Goal: Task Accomplishment & Management: Use online tool/utility

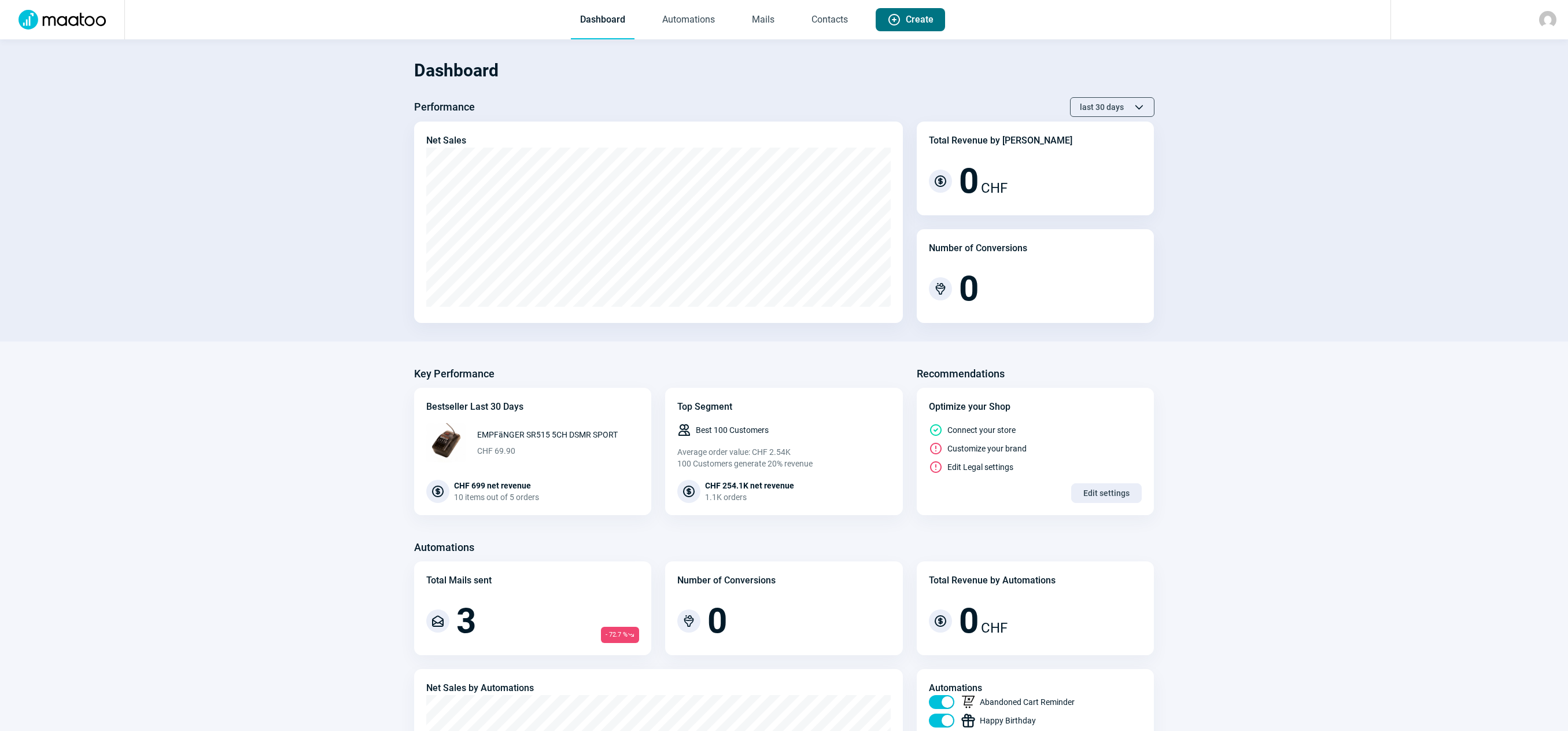
click at [909, 25] on span "Create" at bounding box center [919, 20] width 28 height 23
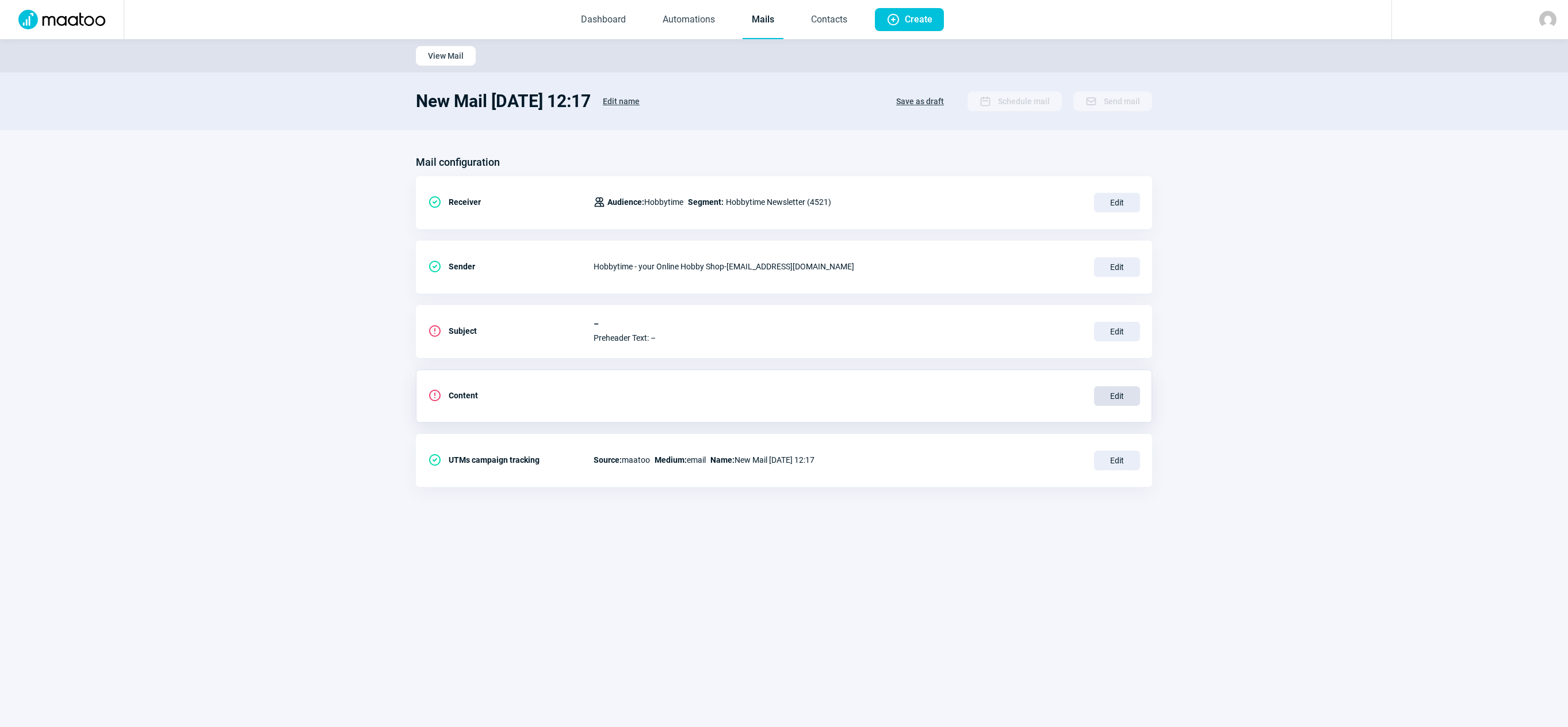
click at [1126, 397] on span "Edit" at bounding box center [1117, 396] width 46 height 19
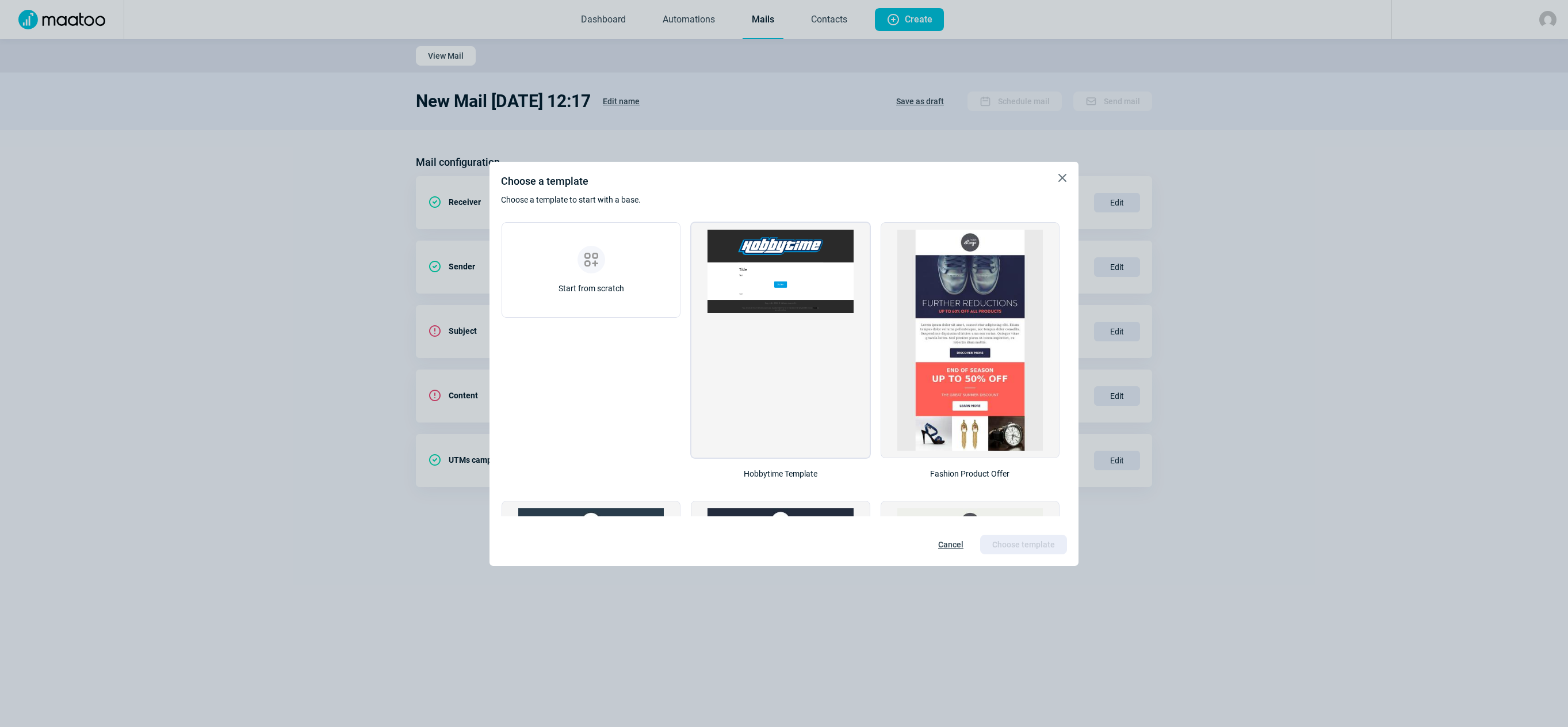
click at [786, 250] on img at bounding box center [780, 272] width 145 height 84
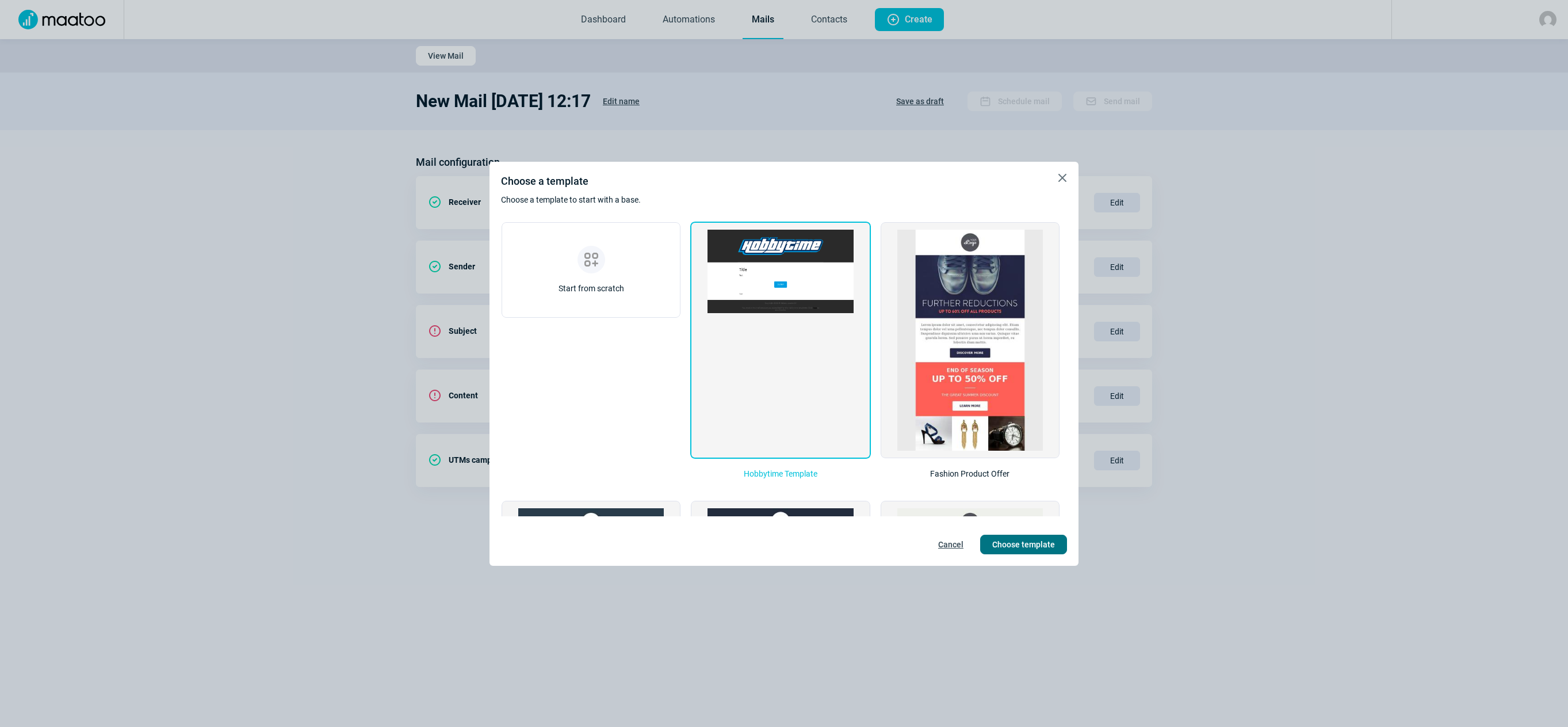
click at [1026, 542] on span "Choose template" at bounding box center [1023, 544] width 63 height 18
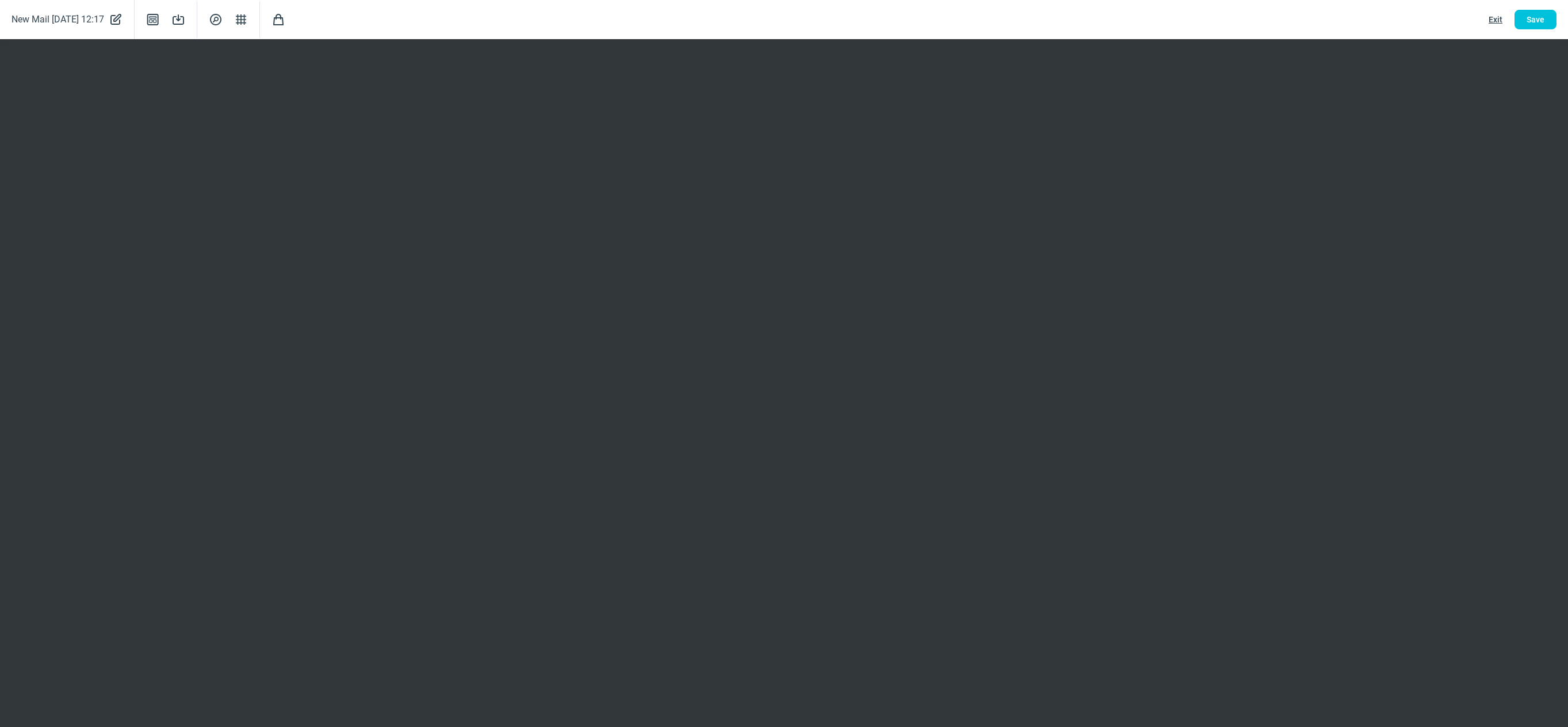
click at [285, 22] on span "Shopping icon" at bounding box center [278, 19] width 14 height 14
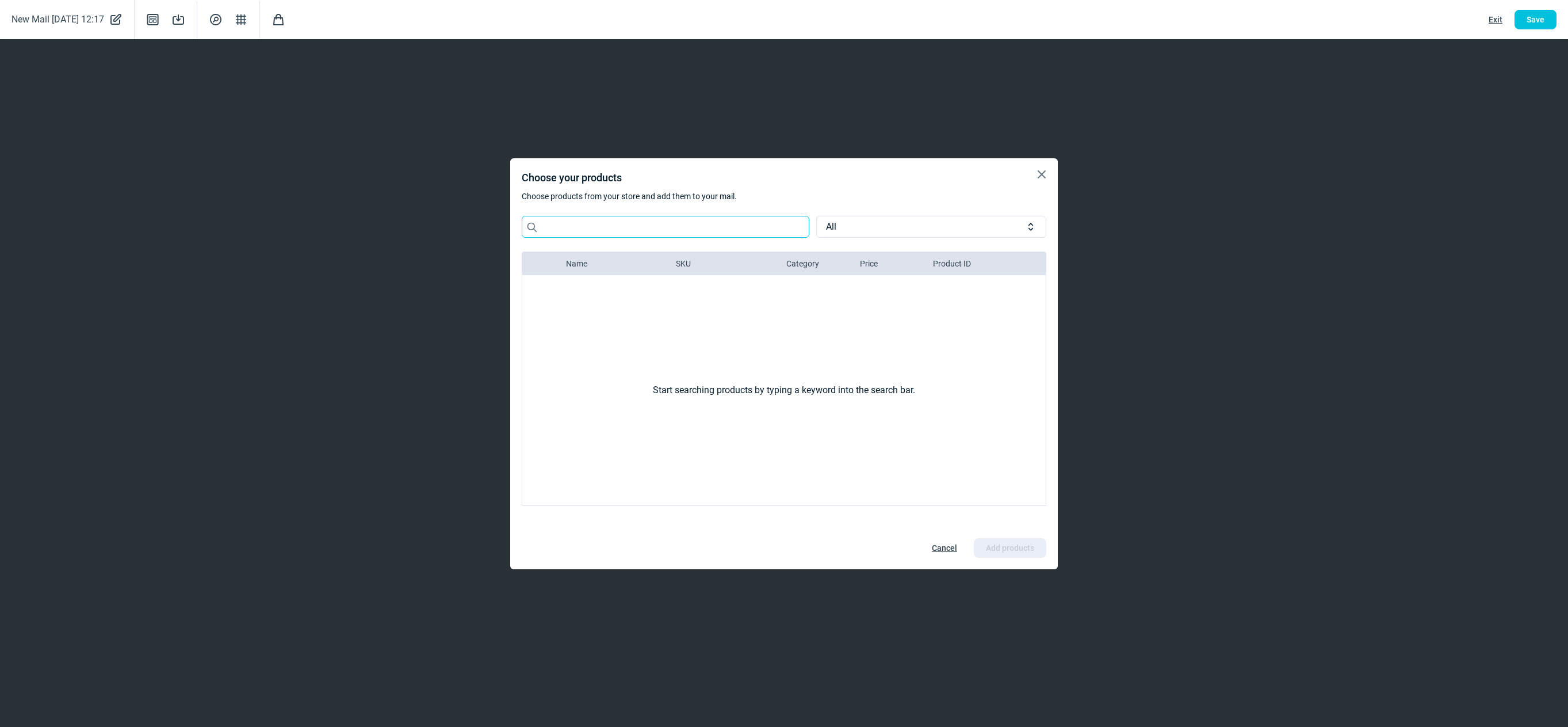
click at [595, 227] on input "Search icon" at bounding box center [665, 227] width 287 height 22
paste input "HPI160179"
type input "HPI160179"
click at [531, 293] on input "checkbox" at bounding box center [533, 292] width 9 height 9
checkbox input "true"
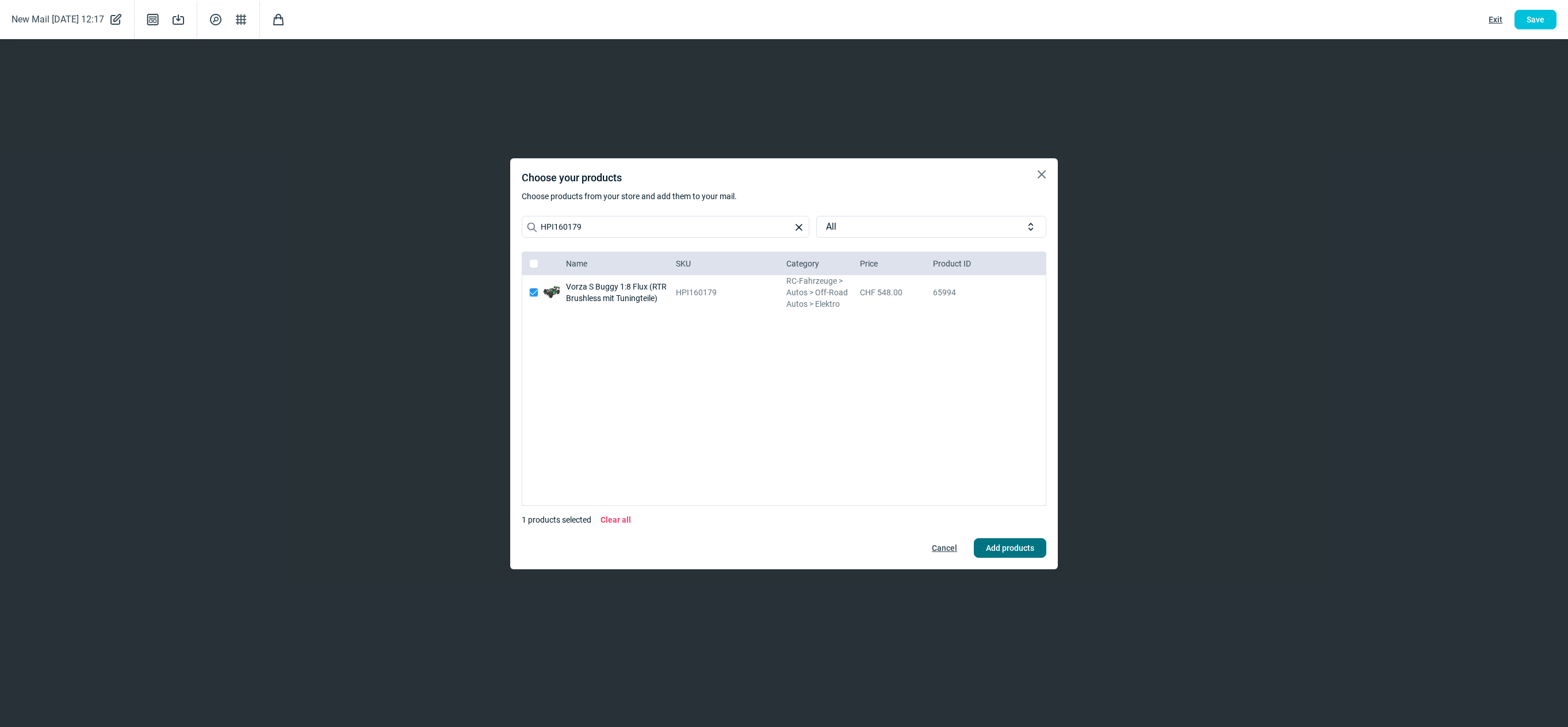
click at [1019, 549] on span "Add products" at bounding box center [1010, 547] width 48 height 18
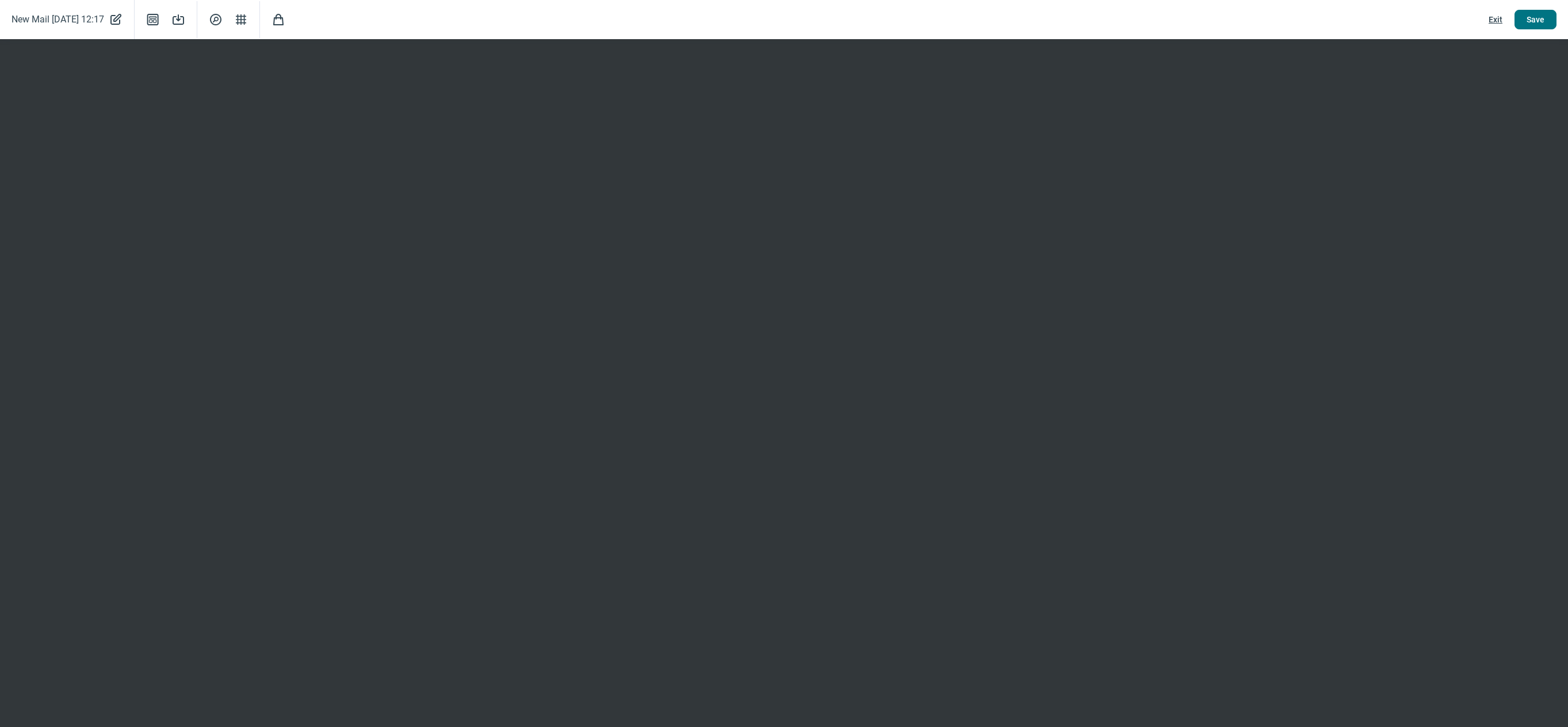
click at [1544, 18] on span "Save" at bounding box center [1535, 19] width 18 height 18
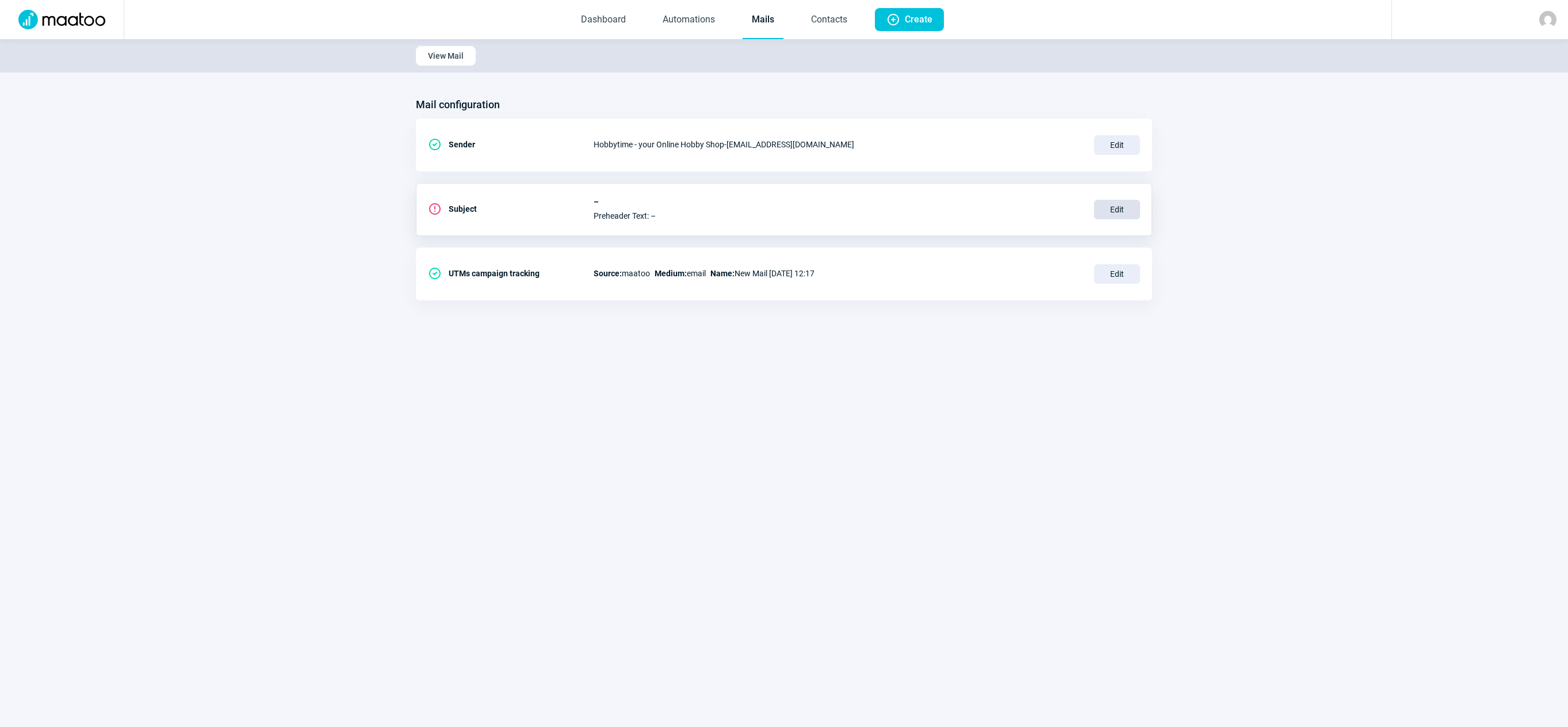
click at [1115, 210] on span "Edit" at bounding box center [1117, 209] width 46 height 19
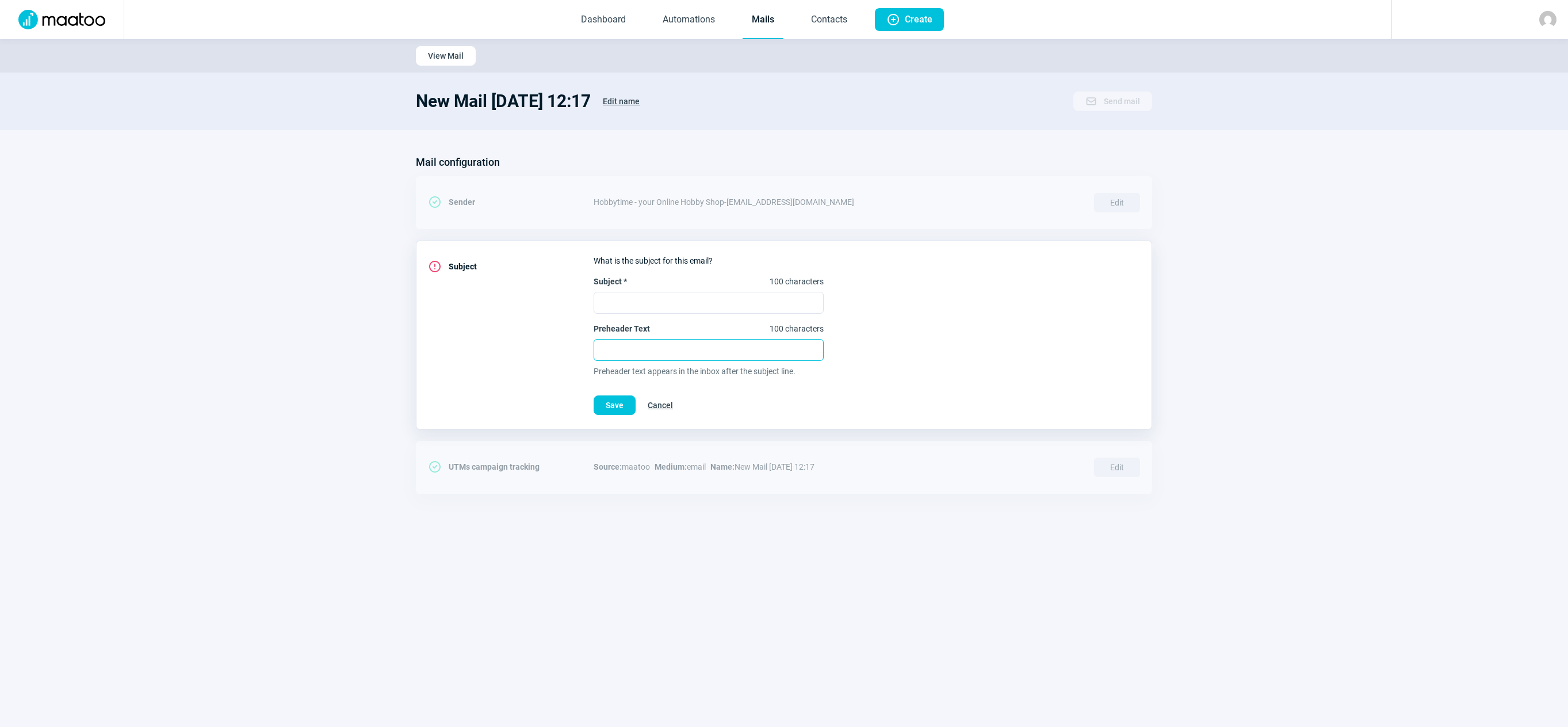
click at [631, 356] on input "Preheader Text 100 characters" at bounding box center [709, 350] width 230 height 22
paste input "Méga Deal : HPI Racing Vorza S à CHF 399.– (Stock ultra limité !)"
type input "Méga Deal : HPI Racing Vorza S à CHF 399.– (Stock ultra limité !)"
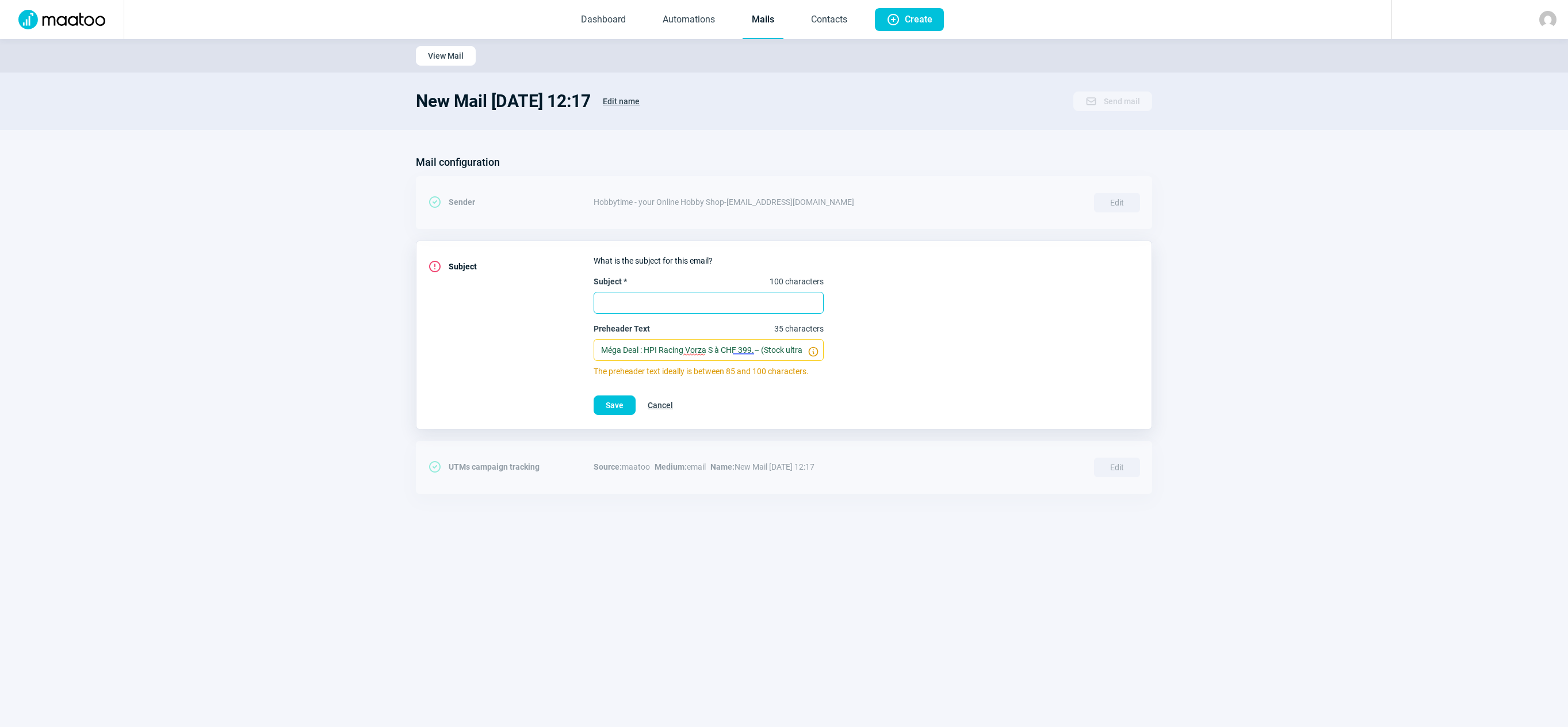
click at [643, 306] on input "Subject * 100 characters" at bounding box center [709, 303] width 230 height 22
paste input "Mega-Deal: HPI Racing Vorza S für CHF 399.– (Extrem limitiert!)"
type input "Mega-Deal: HPI Racing Vorza S für CHF 399.– (Extrem limitiert!)"
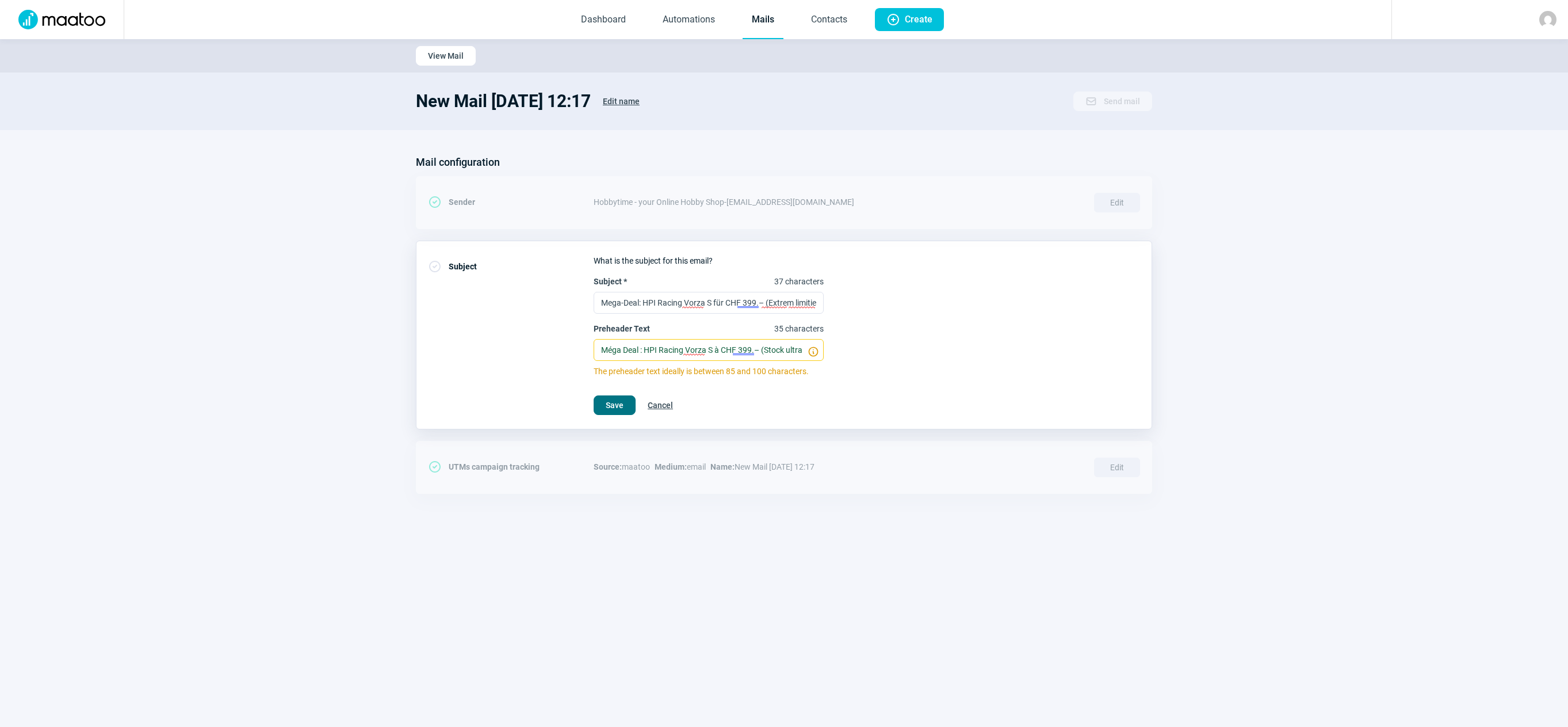
click at [614, 402] on span "Save" at bounding box center [614, 405] width 18 height 18
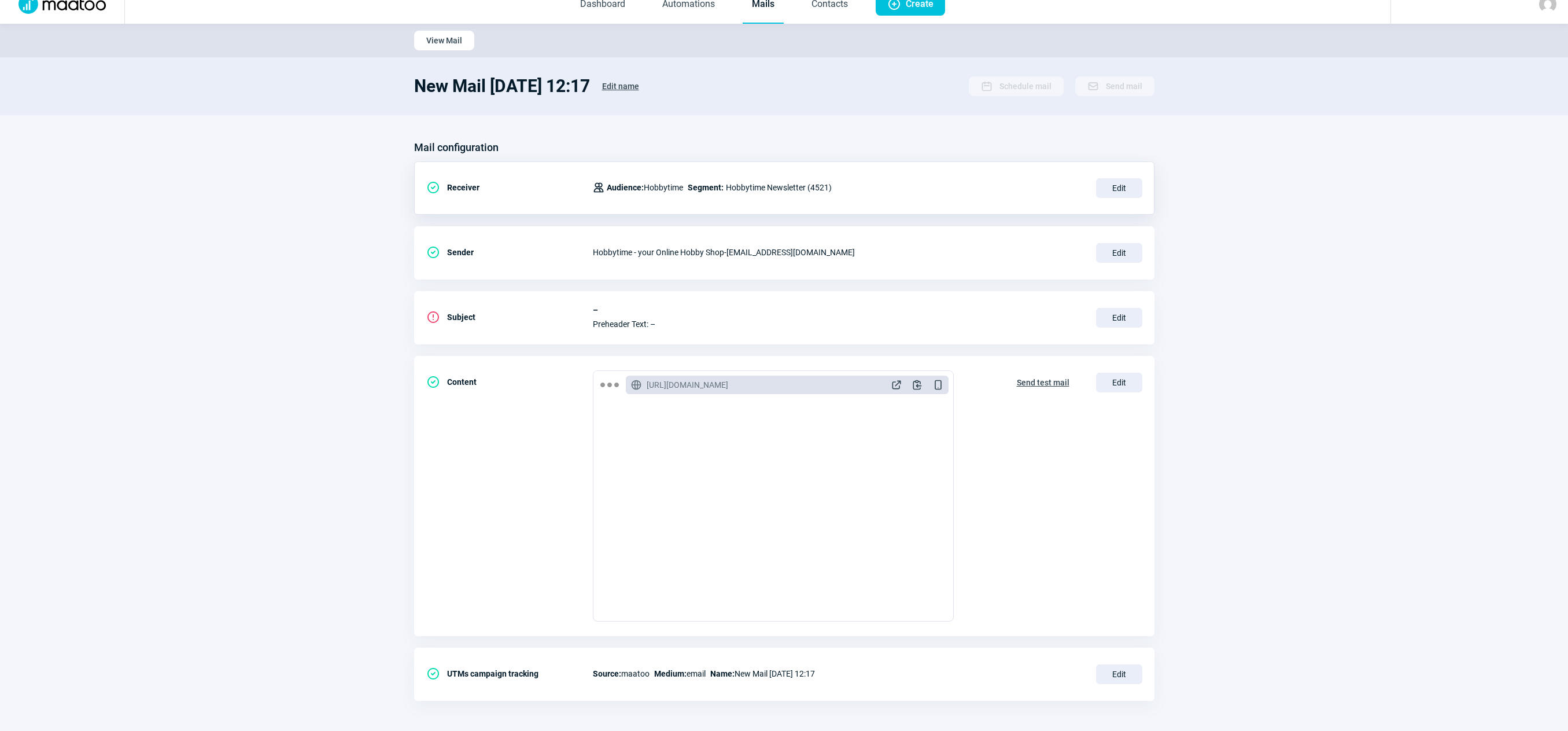
scroll to position [20, 0]
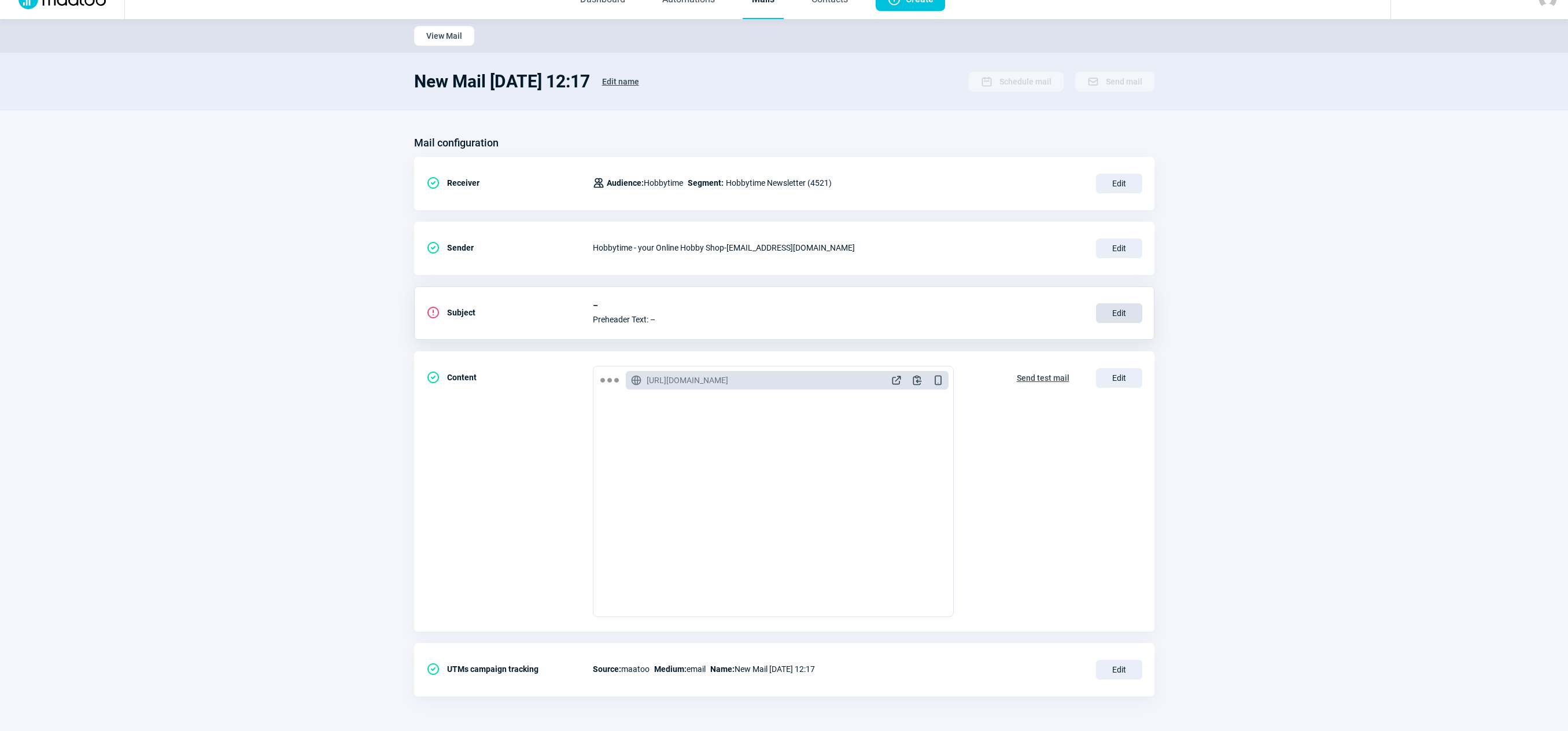
click at [1111, 312] on span "Edit" at bounding box center [1119, 313] width 47 height 20
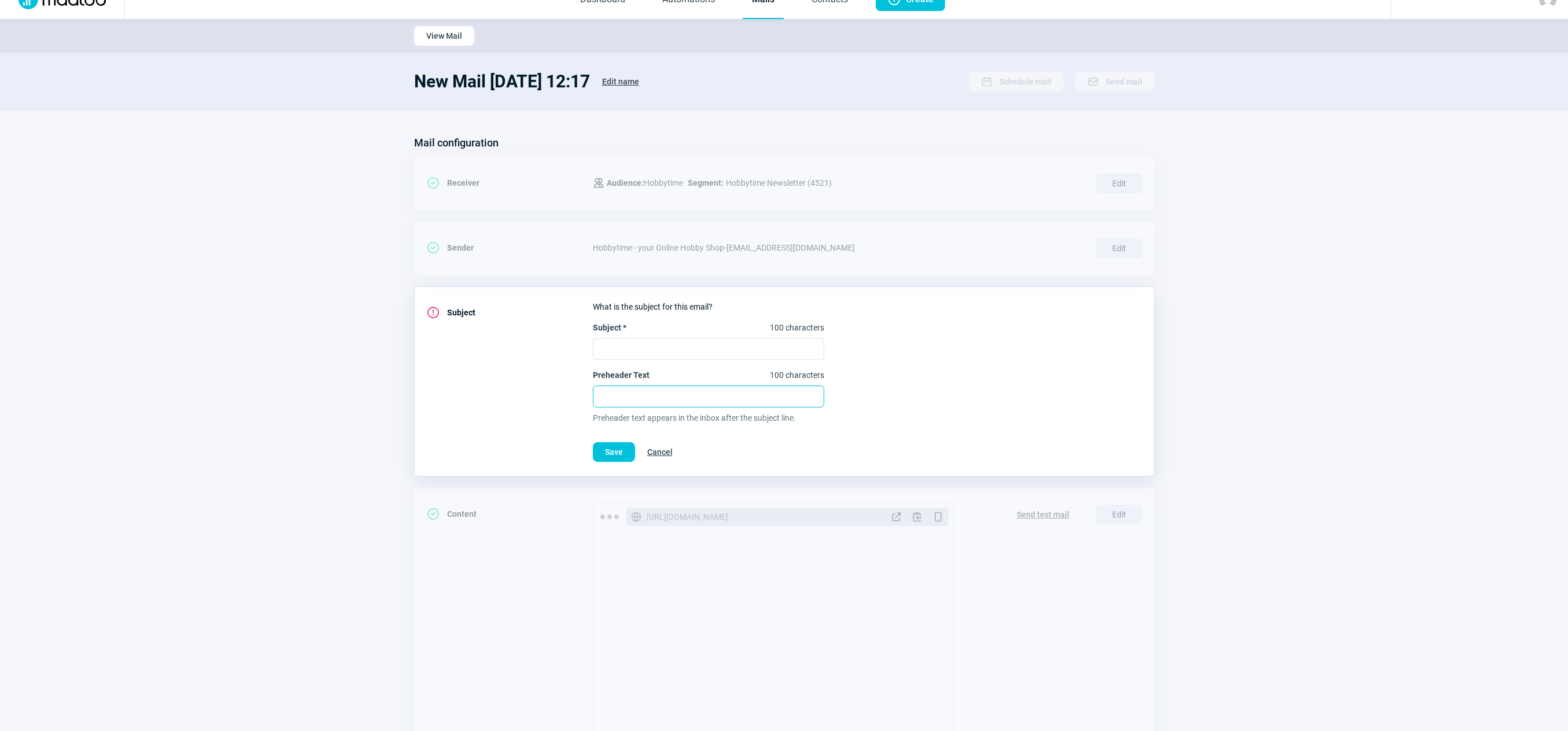
click at [647, 397] on input "Preheader Text 100 characters" at bounding box center [709, 396] width 231 height 22
paste input "Mega-Deal: HPI Racing Vorza S für CHF 399.– (Extrem limitiert!)"
type input "Mega-Deal: HPI Racing Vorza S für CHF 399.– (Extrem limitiert!)"
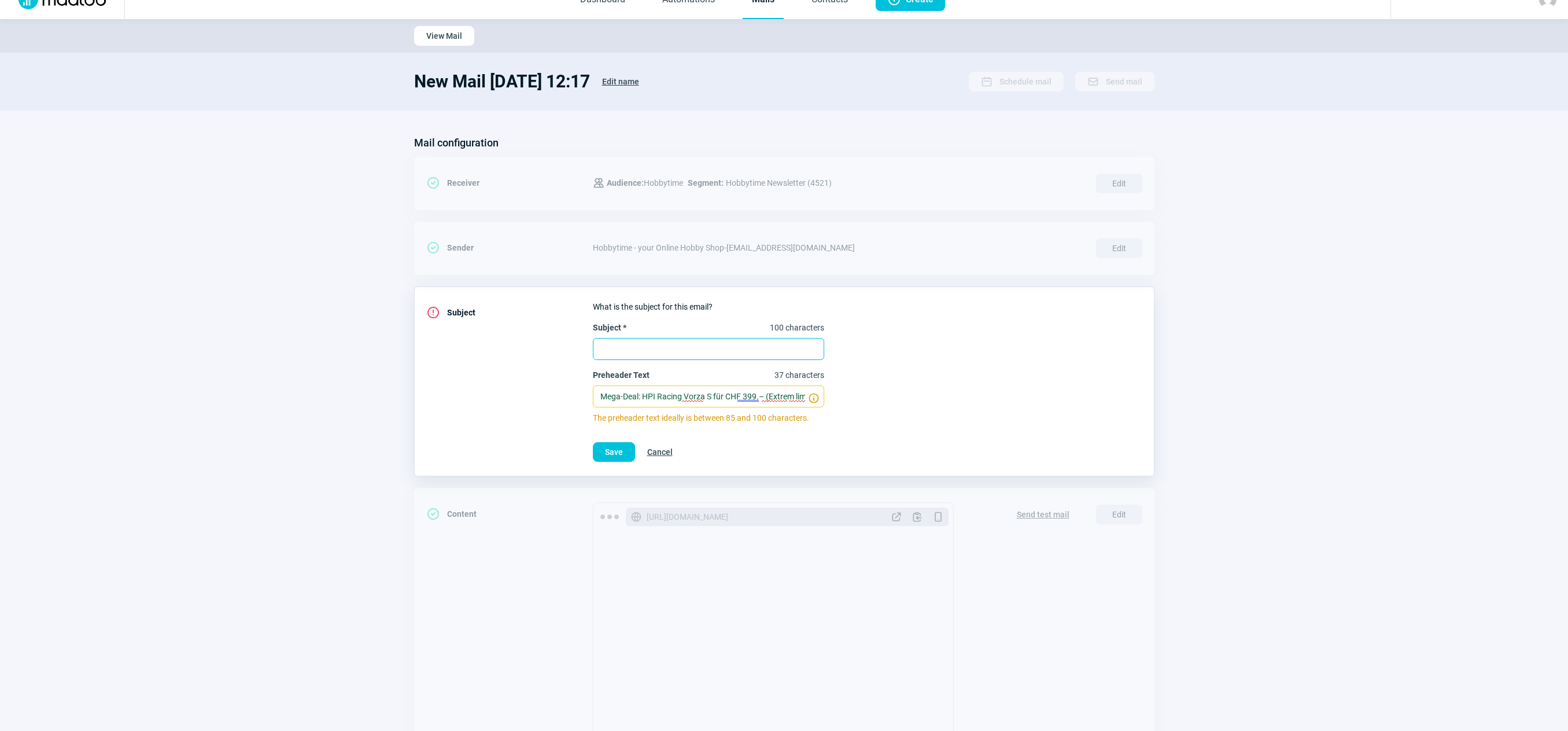
click at [664, 353] on input "Subject * 100 characters" at bounding box center [709, 349] width 231 height 22
paste input "Mega-Deal: HPI Racing Vorza S für CHF 399.– (Extrem limitiert!)"
type input "Mega-Deal: HPI Racing Vorza S für CHF 399.– (Extrem limitiert!)"
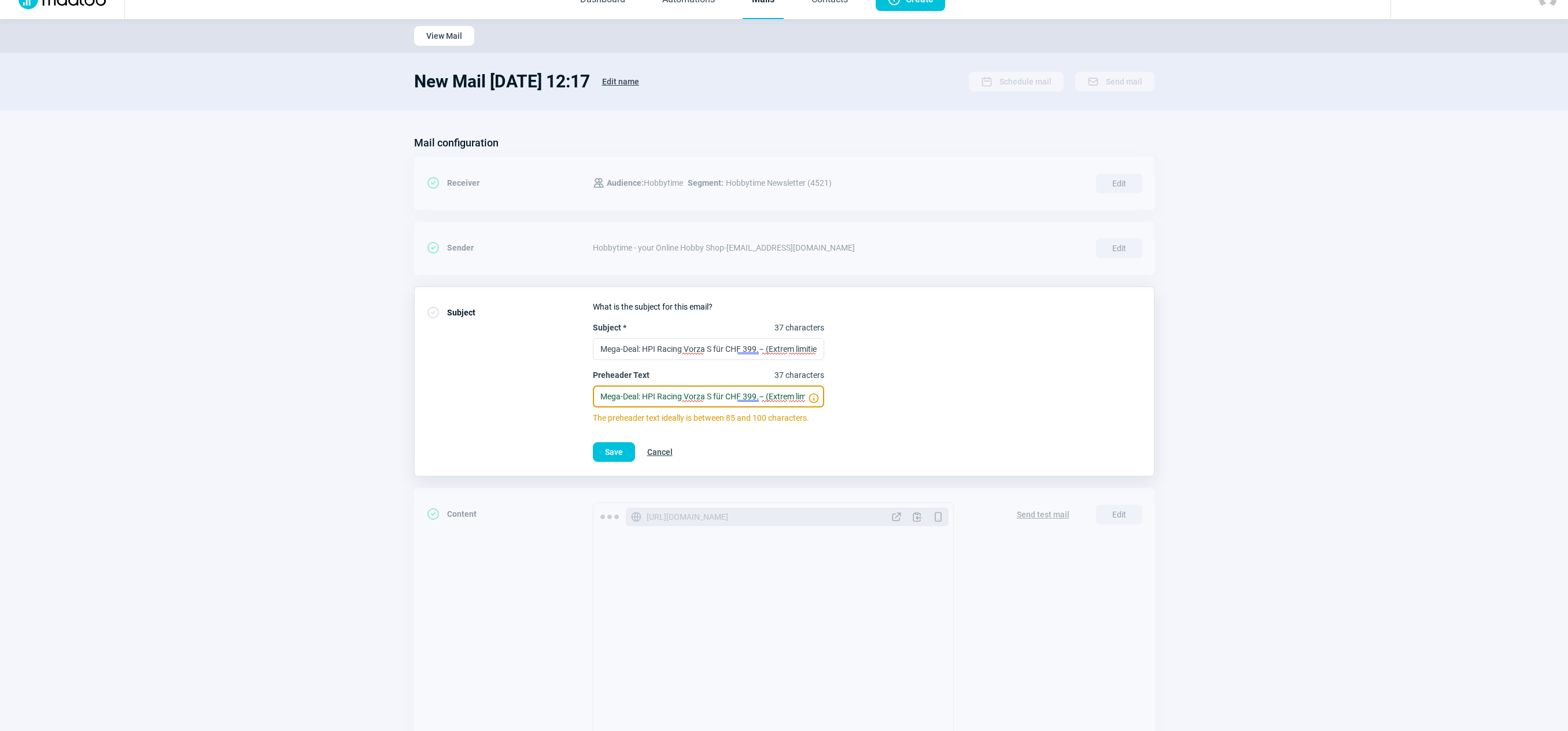
click at [645, 395] on input "Mega-Deal: HPI Racing Vorza S für CHF 399.– (Extrem limitiert!)" at bounding box center [709, 396] width 231 height 22
paste input "éga Deal : HPI Racing Vorza S à CHF 399.– (Stock ultra limité"
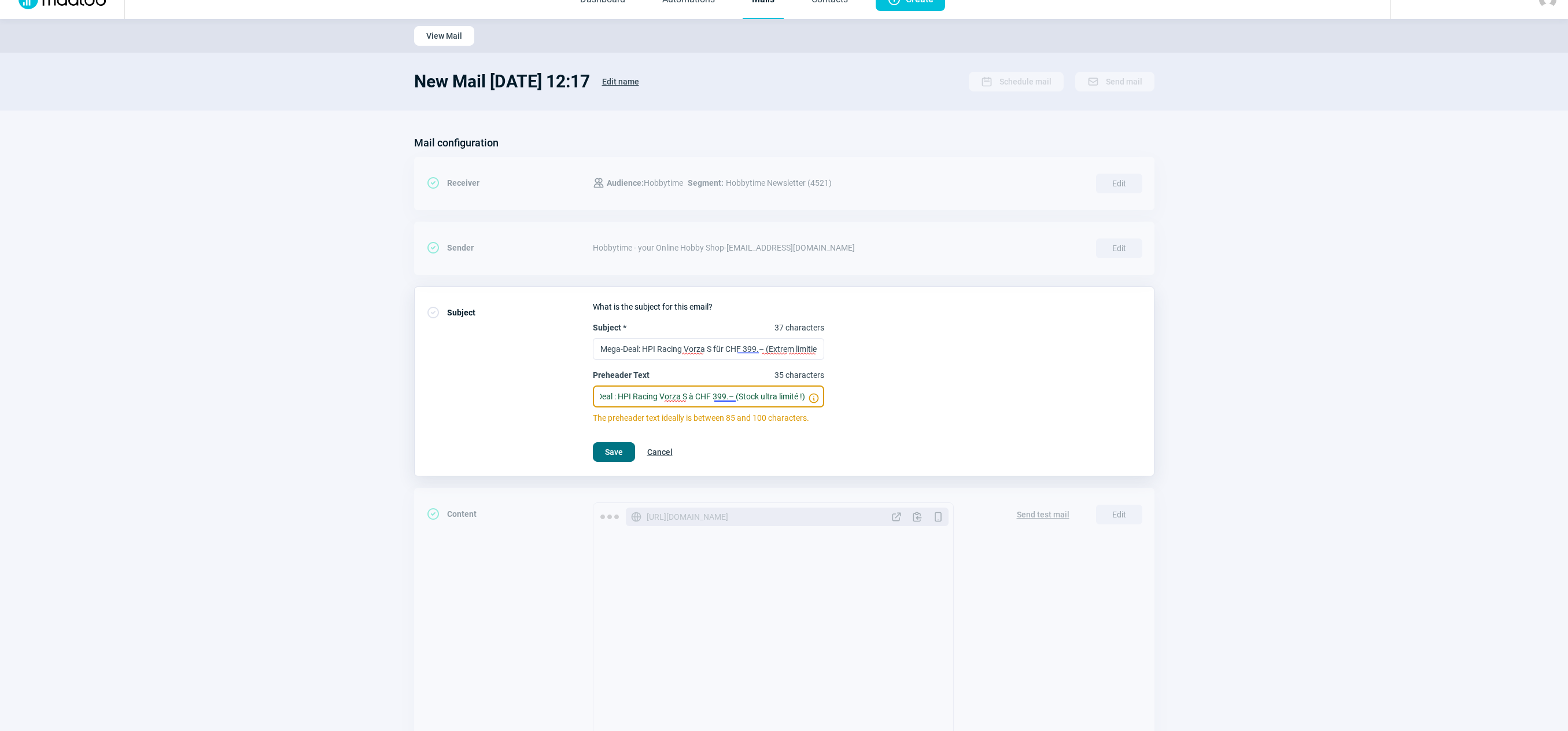
type input "Méga Deal : HPI Racing Vorza S à CHF 399.– (Stock ultra limité !)"
click at [611, 452] on span "Save" at bounding box center [613, 452] width 18 height 18
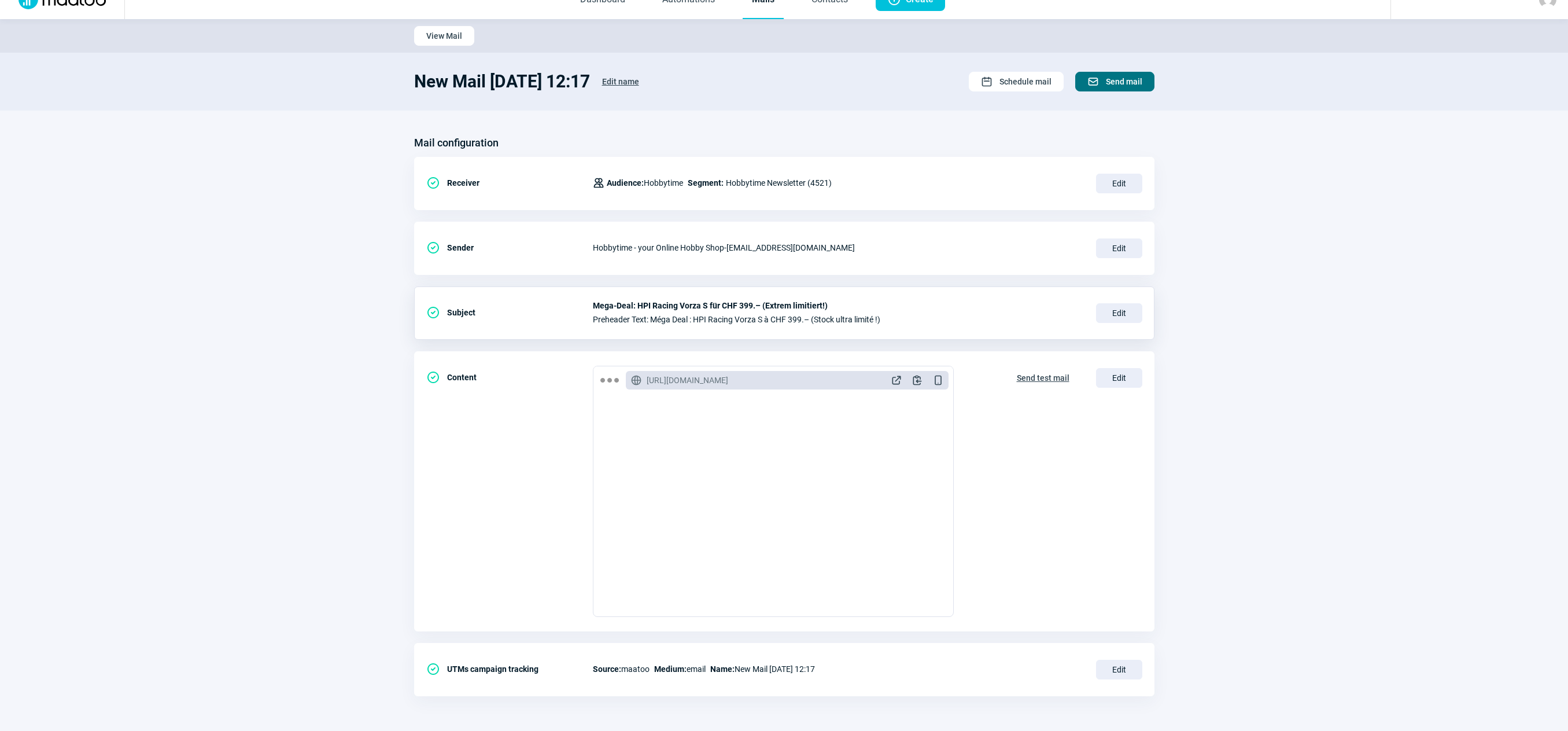
click at [1116, 84] on span "Send mail" at bounding box center [1124, 81] width 37 height 18
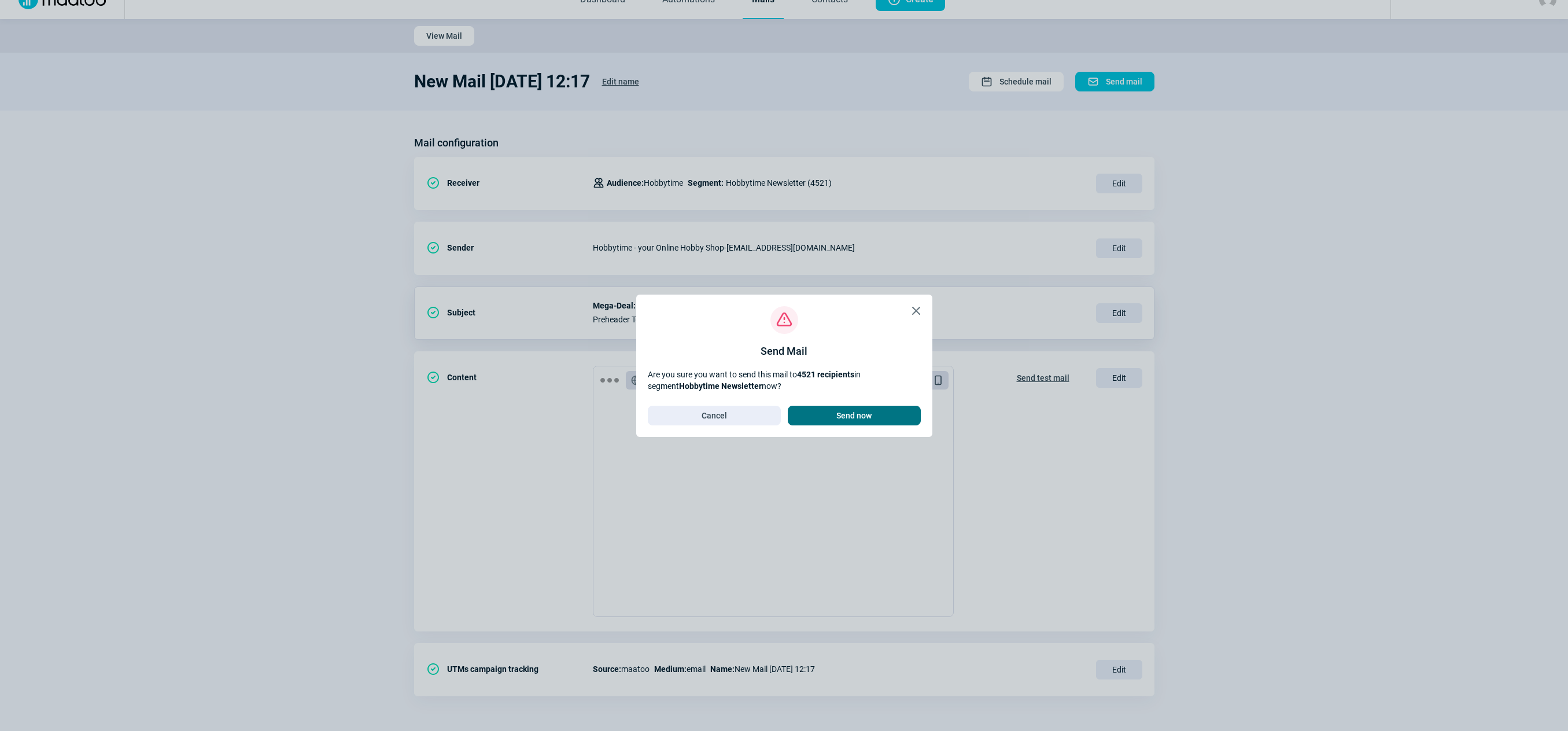
click at [865, 414] on span "Send now" at bounding box center [854, 415] width 35 height 18
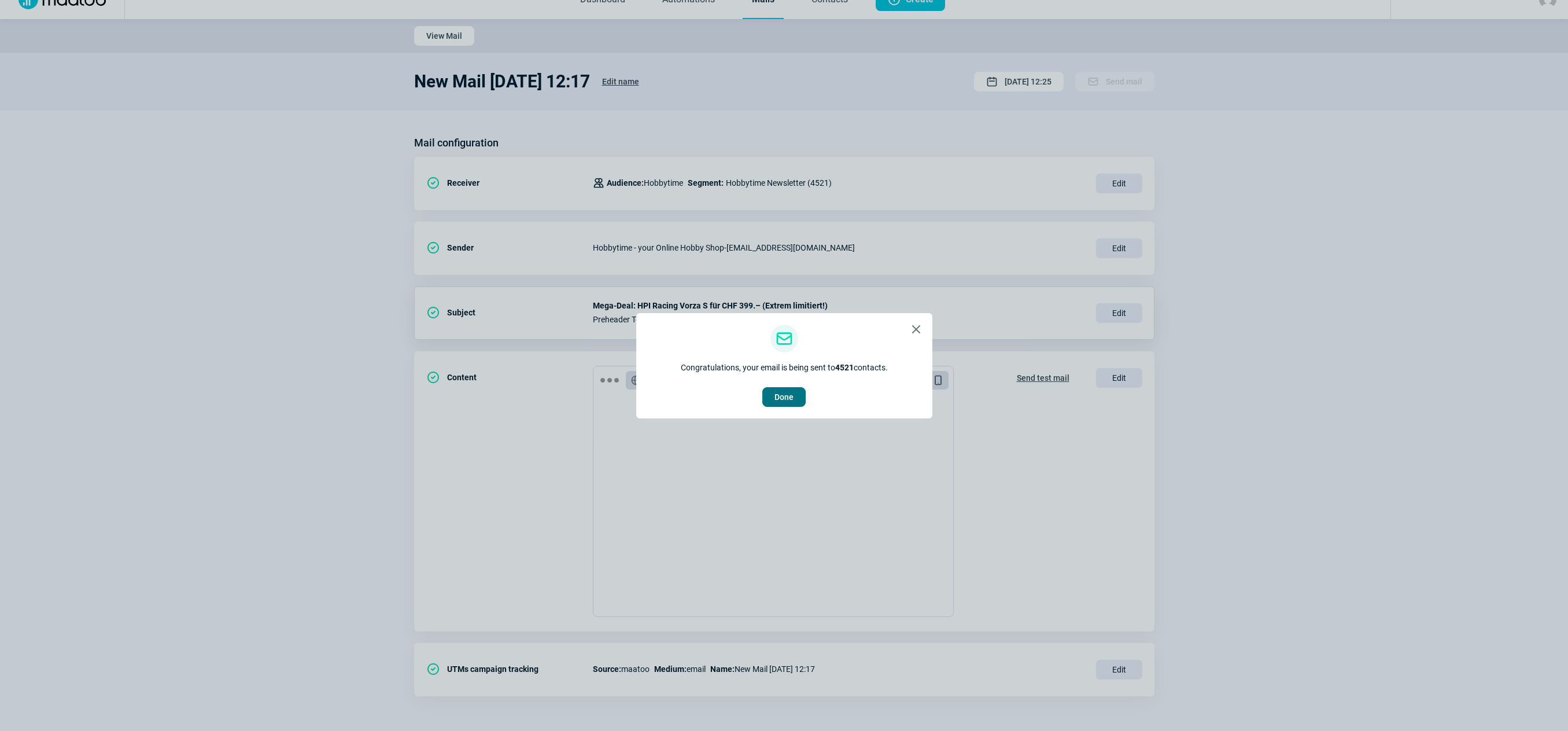
click at [786, 400] on span "Done" at bounding box center [783, 397] width 19 height 18
